Goal: Book appointment/travel/reservation

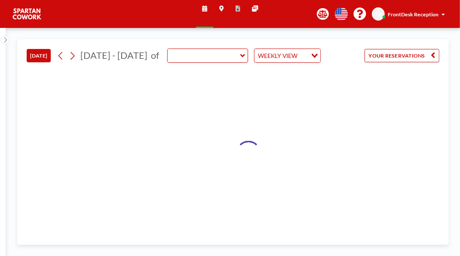
type input "Meeting Room"
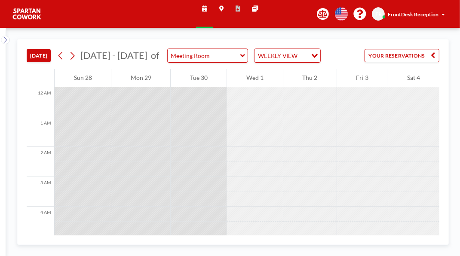
click at [433, 62] on button "YOUR RESERVATIONS" at bounding box center [401, 55] width 75 height 13
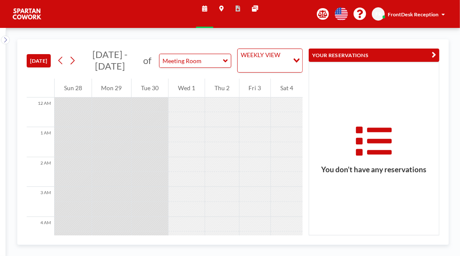
click at [431, 57] on icon "button" at bounding box center [433, 55] width 4 height 9
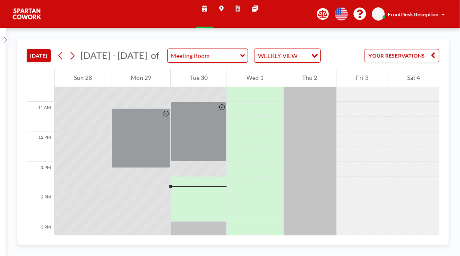
scroll to position [314, 0]
click at [247, 131] on div at bounding box center [254, 123] width 55 height 15
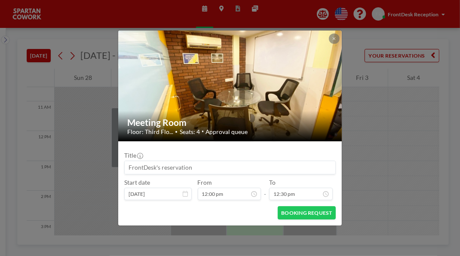
click at [271, 137] on div "Meeting Room Floor: Third Flo... • Seats: 4 • Approval queue" at bounding box center [230, 126] width 224 height 30
click at [274, 129] on div "Floor: Third Flo... • Seats: 4 • Approval queue" at bounding box center [230, 131] width 206 height 7
click at [335, 37] on icon at bounding box center [333, 38] width 3 height 3
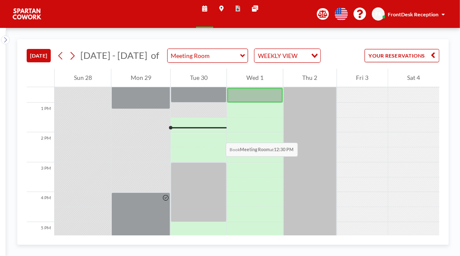
scroll to position [378, 0]
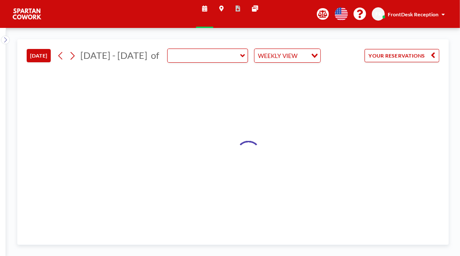
type input "Meeting Room"
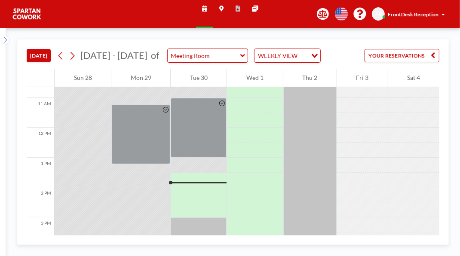
scroll to position [318, 0]
click at [207, 73] on div at bounding box center [199, 70] width 56 height 5
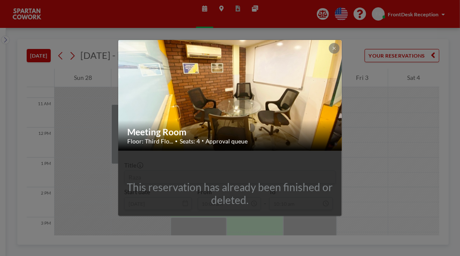
click at [339, 43] on button at bounding box center [334, 48] width 10 height 10
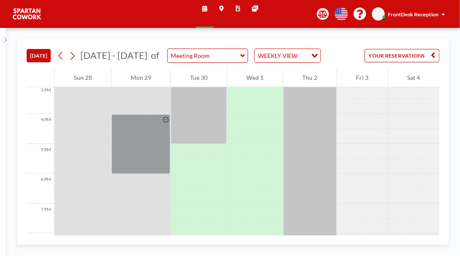
scroll to position [460, 0]
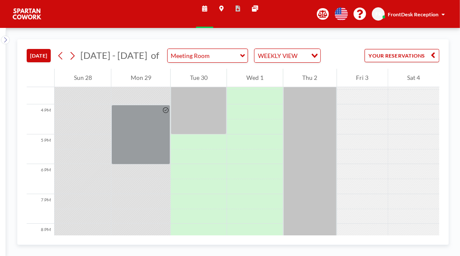
click at [208, 134] on div at bounding box center [199, 105] width 56 height 60
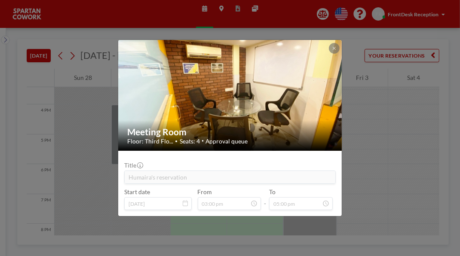
click at [339, 43] on button at bounding box center [334, 48] width 10 height 10
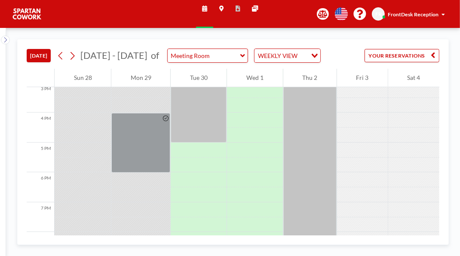
scroll to position [458, 0]
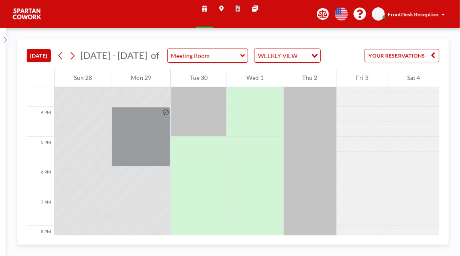
click at [198, 137] on div at bounding box center [199, 107] width 56 height 60
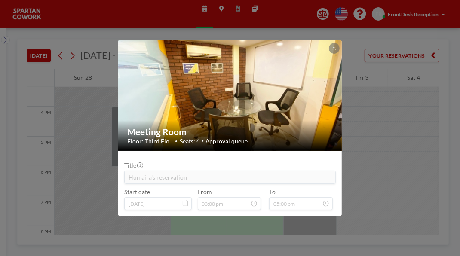
click at [339, 43] on div at bounding box center [334, 48] width 10 height 10
click at [335, 47] on icon at bounding box center [333, 48] width 3 height 3
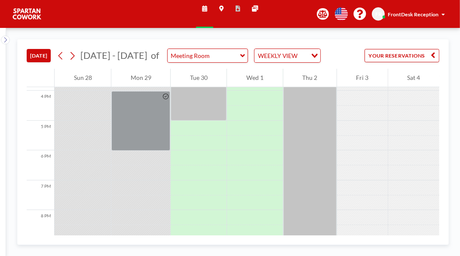
scroll to position [477, 0]
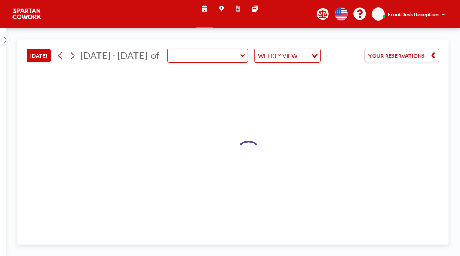
type input "Meeting Room"
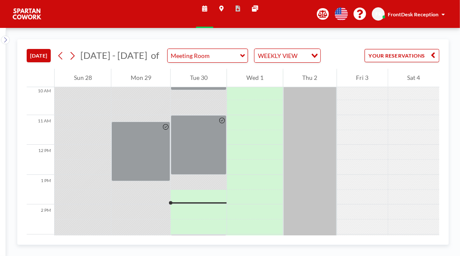
scroll to position [301, 0]
click at [224, 174] on div at bounding box center [221, 145] width 9 height 59
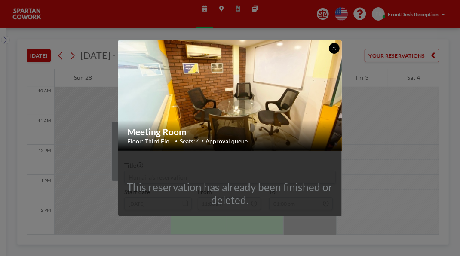
click at [335, 47] on icon at bounding box center [333, 48] width 3 height 3
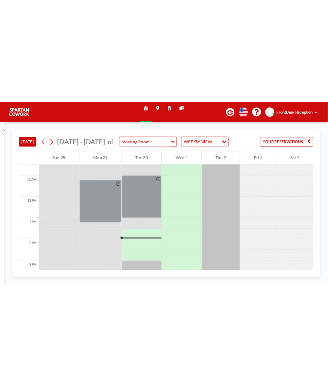
scroll to position [322, 0]
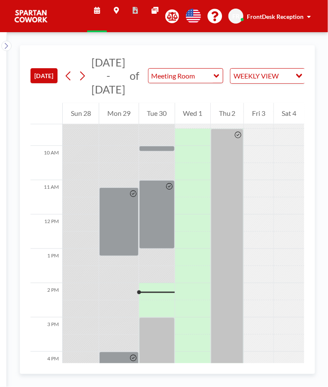
click at [159, 256] on div at bounding box center [157, 352] width 36 height 69
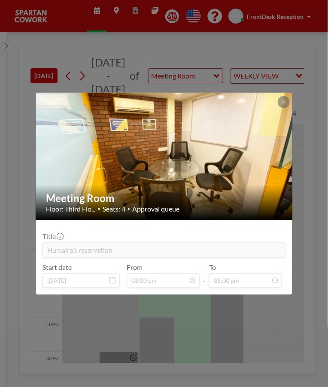
click at [283, 103] on icon at bounding box center [283, 102] width 5 height 5
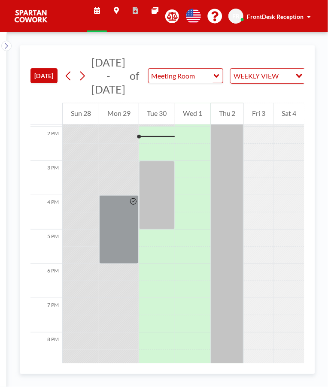
scroll to position [544, 0]
